Goal: Information Seeking & Learning: Learn about a topic

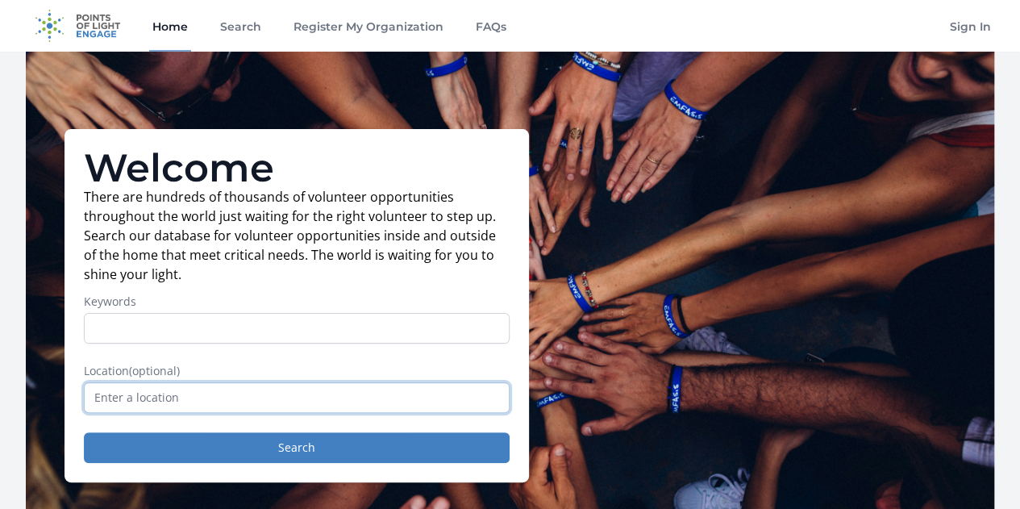
click at [375, 406] on input "text" at bounding box center [297, 397] width 426 height 31
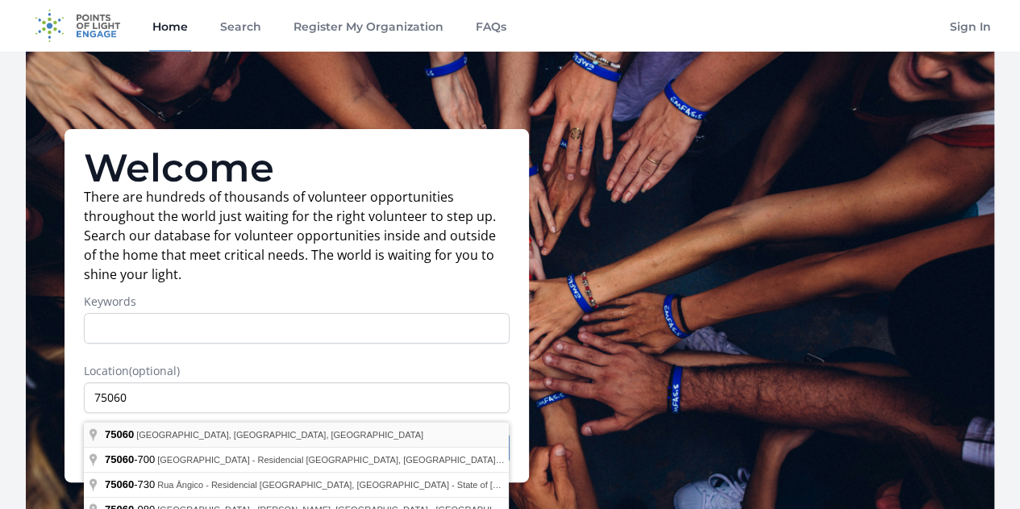
type input "Irving, TX 75060, USA"
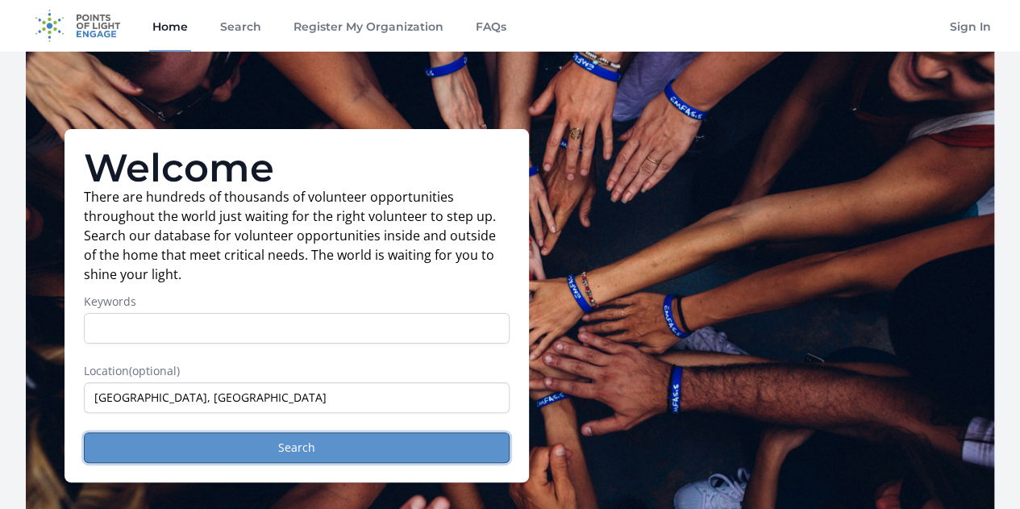
click at [386, 460] on button "Search" at bounding box center [297, 447] width 426 height 31
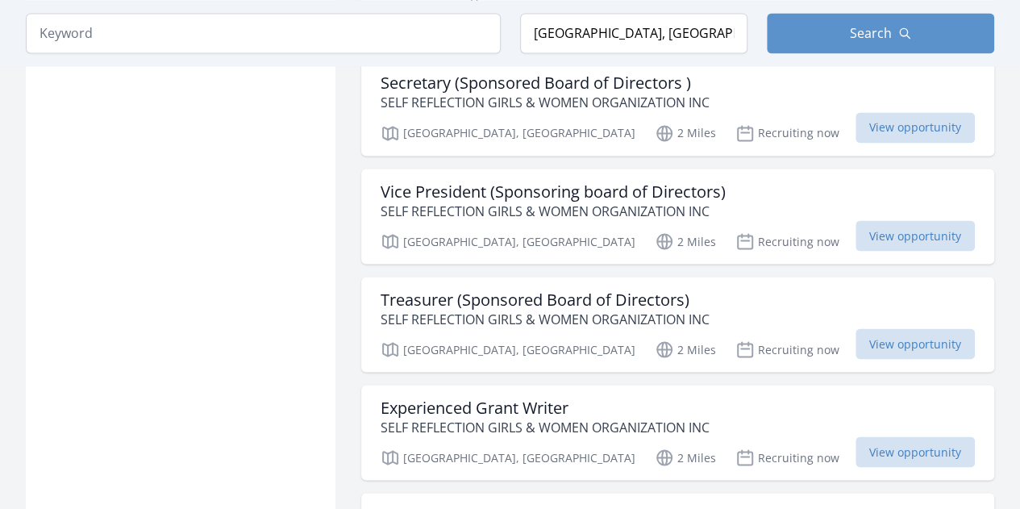
scroll to position [1405, 0]
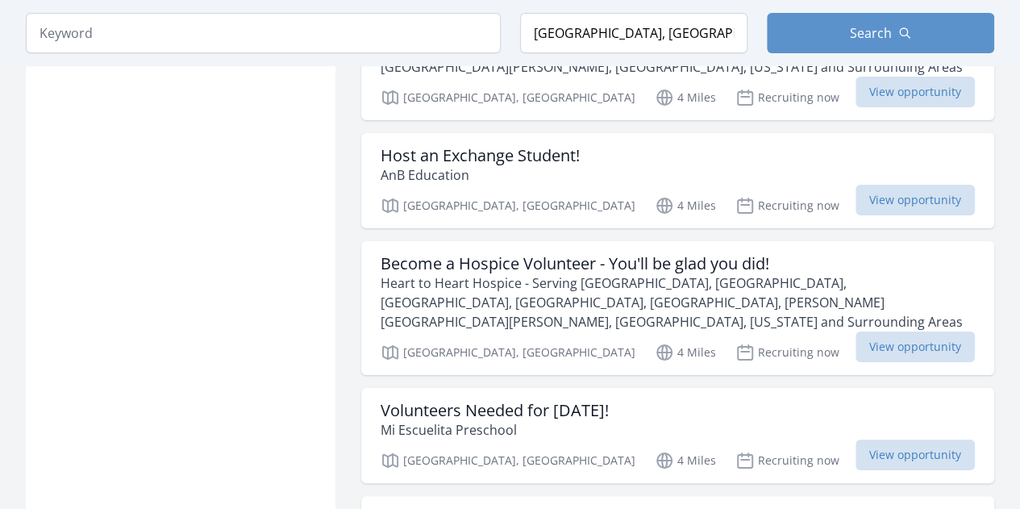
scroll to position [3036, 0]
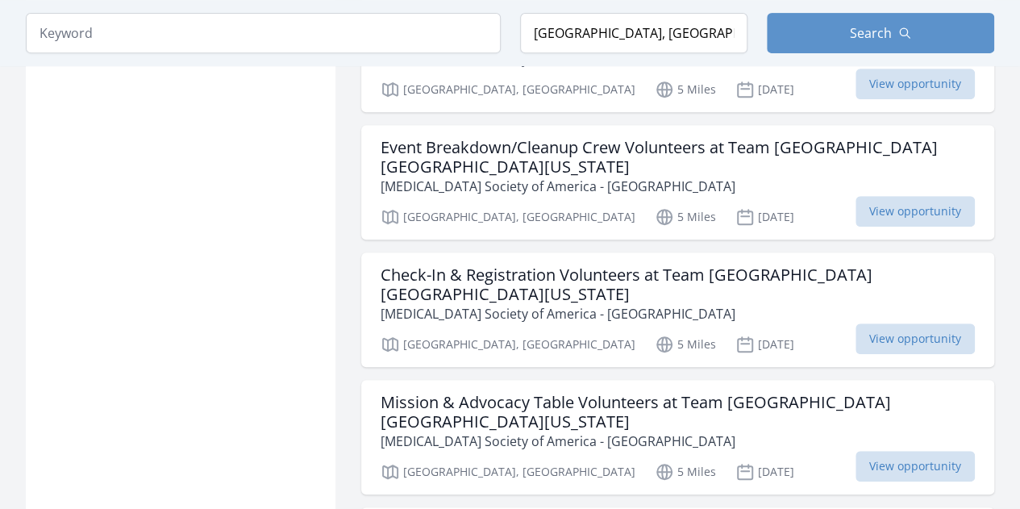
scroll to position [6466, 0]
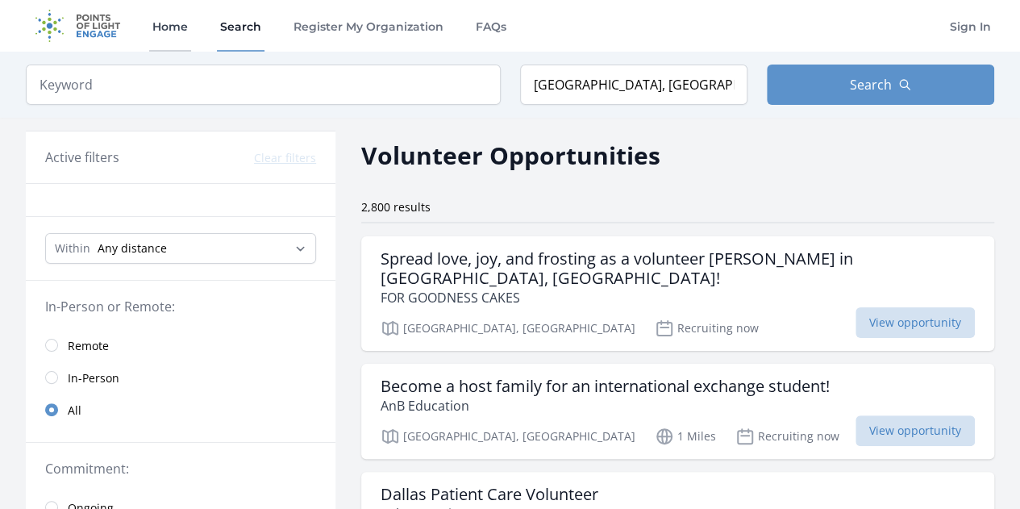
click at [156, 35] on link "Home" at bounding box center [170, 26] width 42 height 52
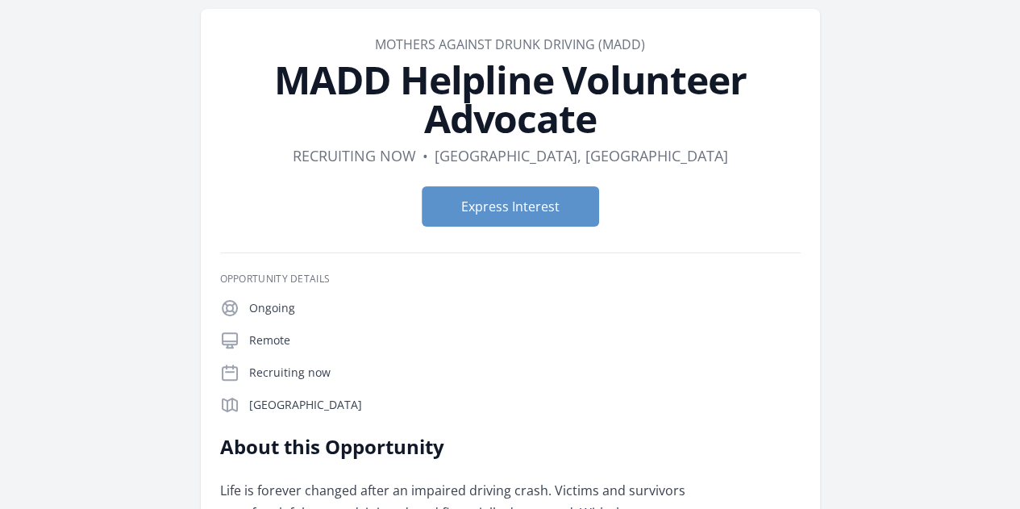
scroll to position [50, 0]
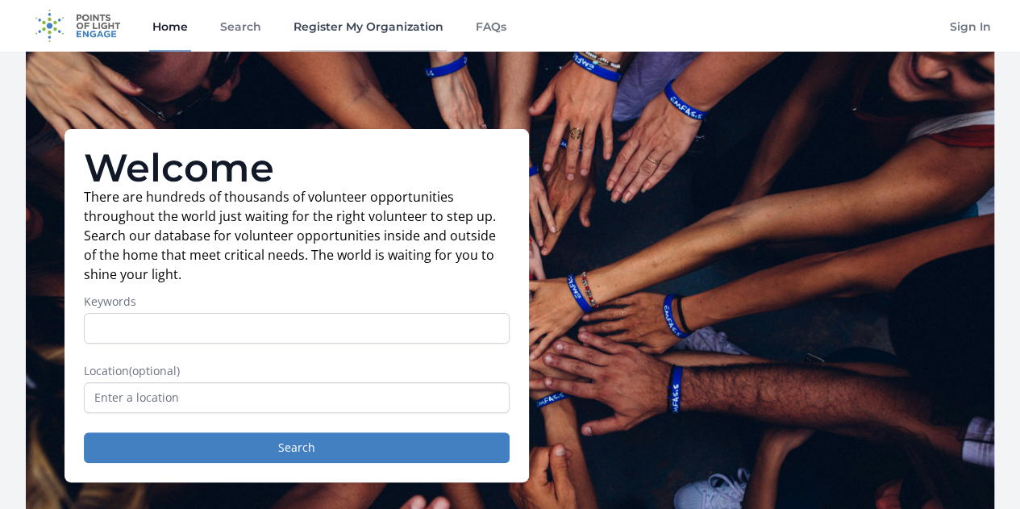
click at [350, 35] on link "Register My Organization" at bounding box center [368, 26] width 156 height 52
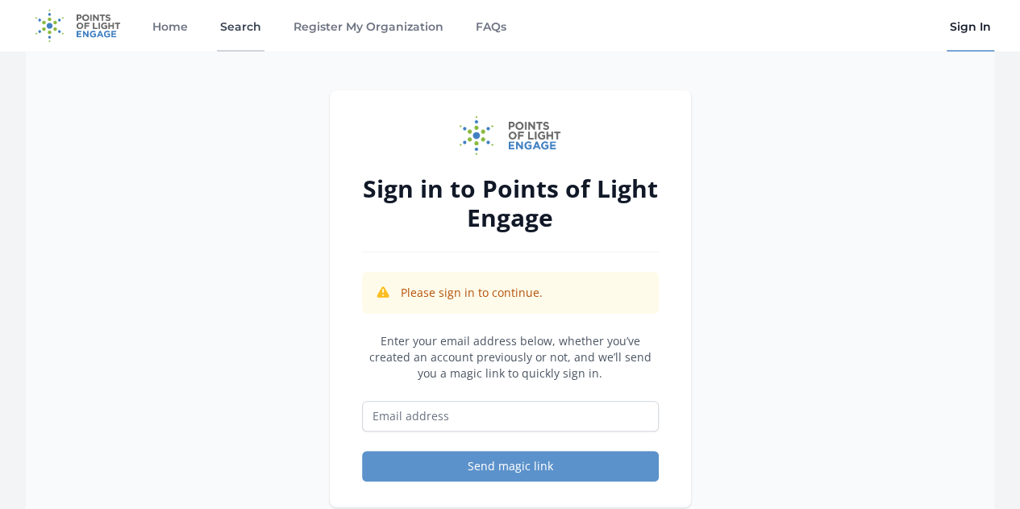
click at [253, 38] on link "Search" at bounding box center [241, 26] width 48 height 52
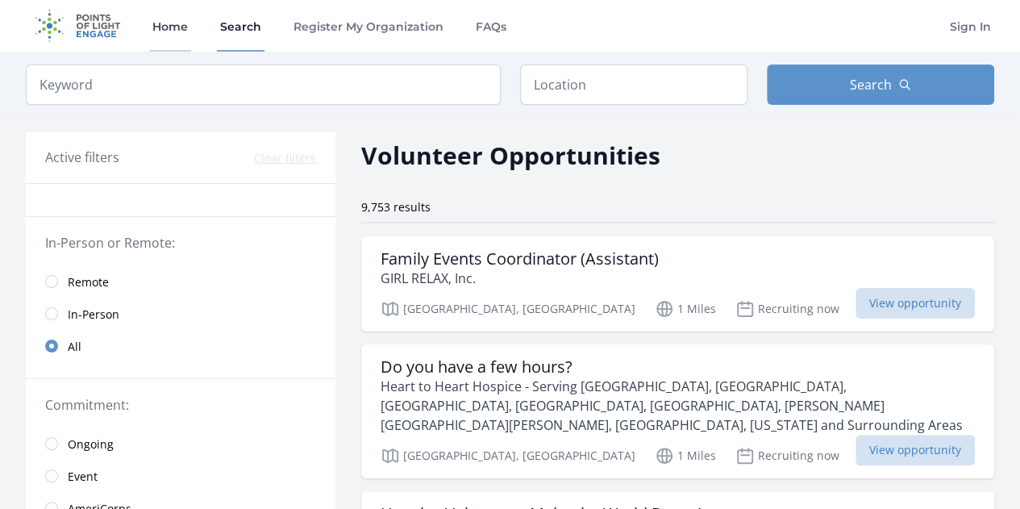
click at [189, 25] on link "Home" at bounding box center [170, 26] width 42 height 52
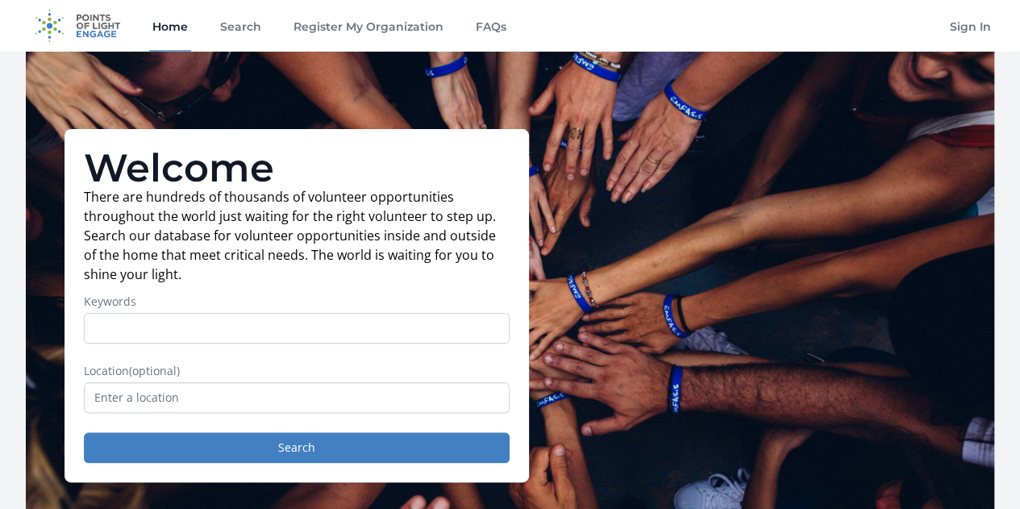
click at [507, 23] on div "Home Search Register My Organization FAQs Sign In" at bounding box center [510, 26] width 968 height 52
click at [492, 26] on link "FAQs" at bounding box center [490, 26] width 37 height 52
